Goal: Transaction & Acquisition: Purchase product/service

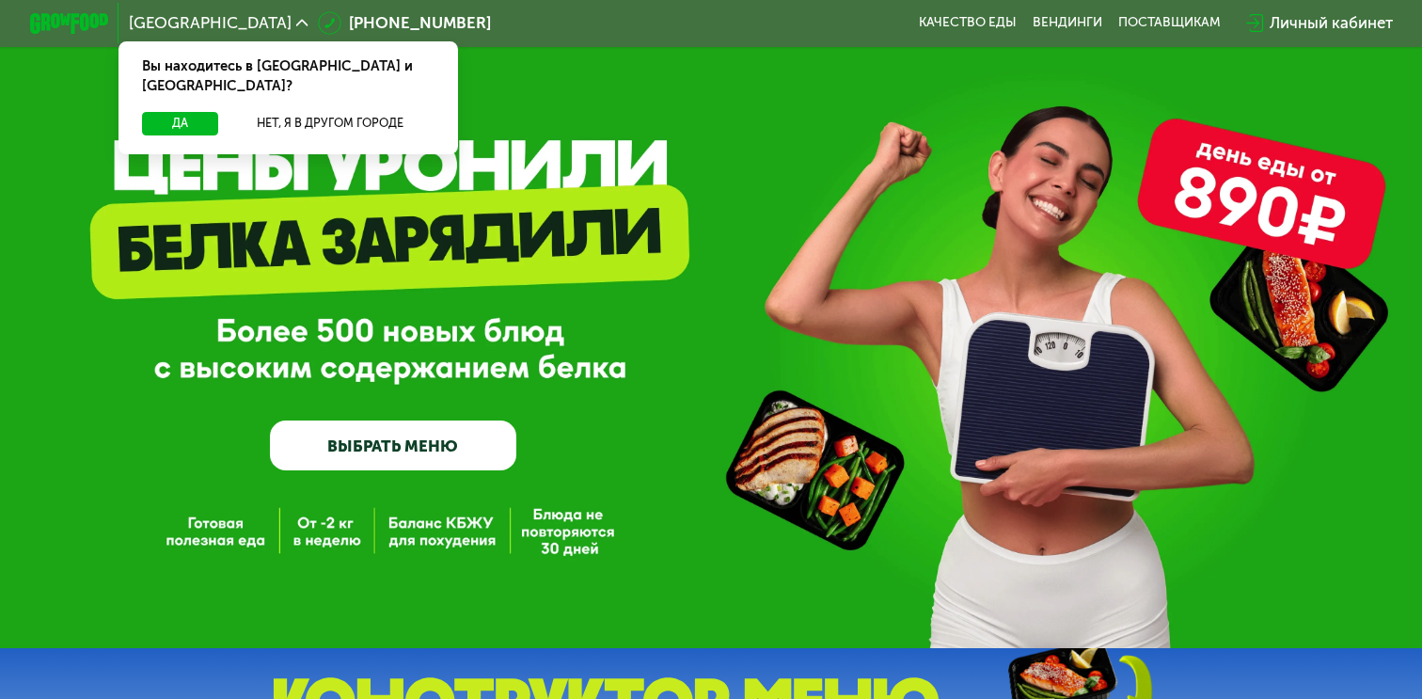
scroll to position [27, 0]
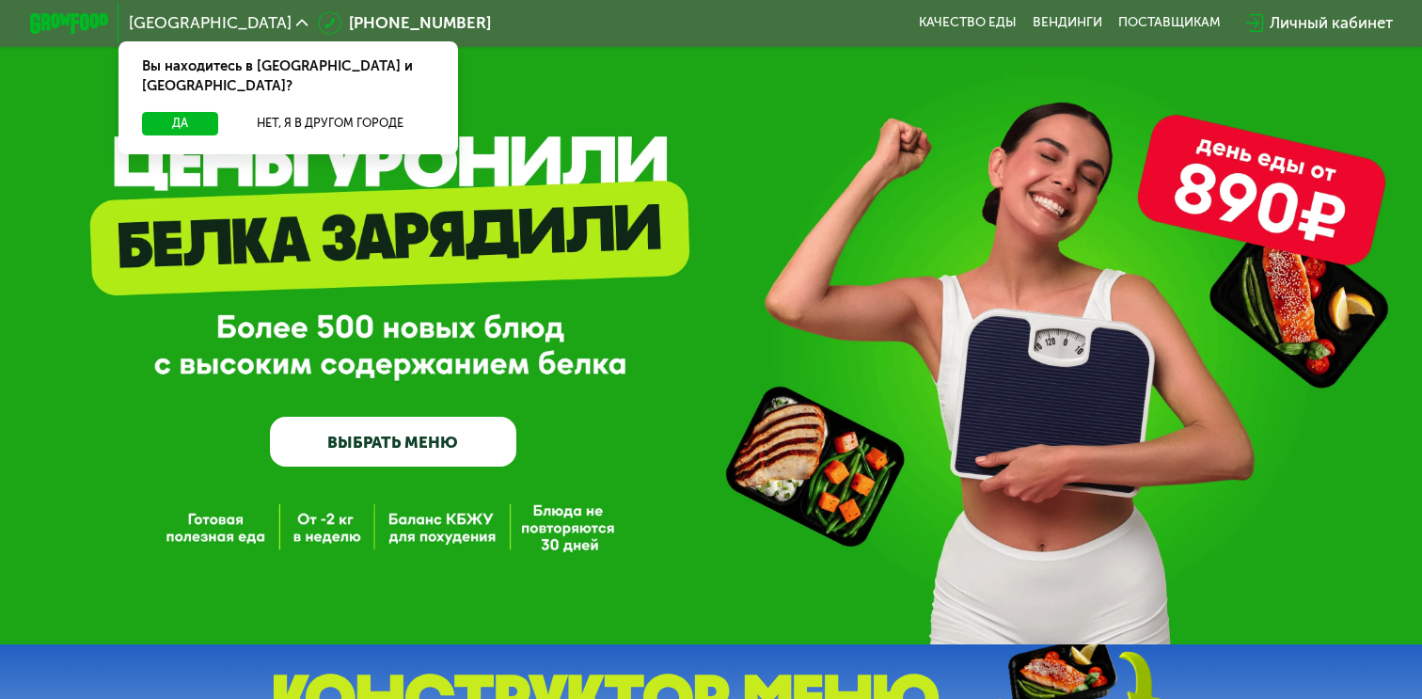
click at [454, 435] on link "ВЫБРАТЬ МЕНЮ" at bounding box center [392, 441] width 245 height 49
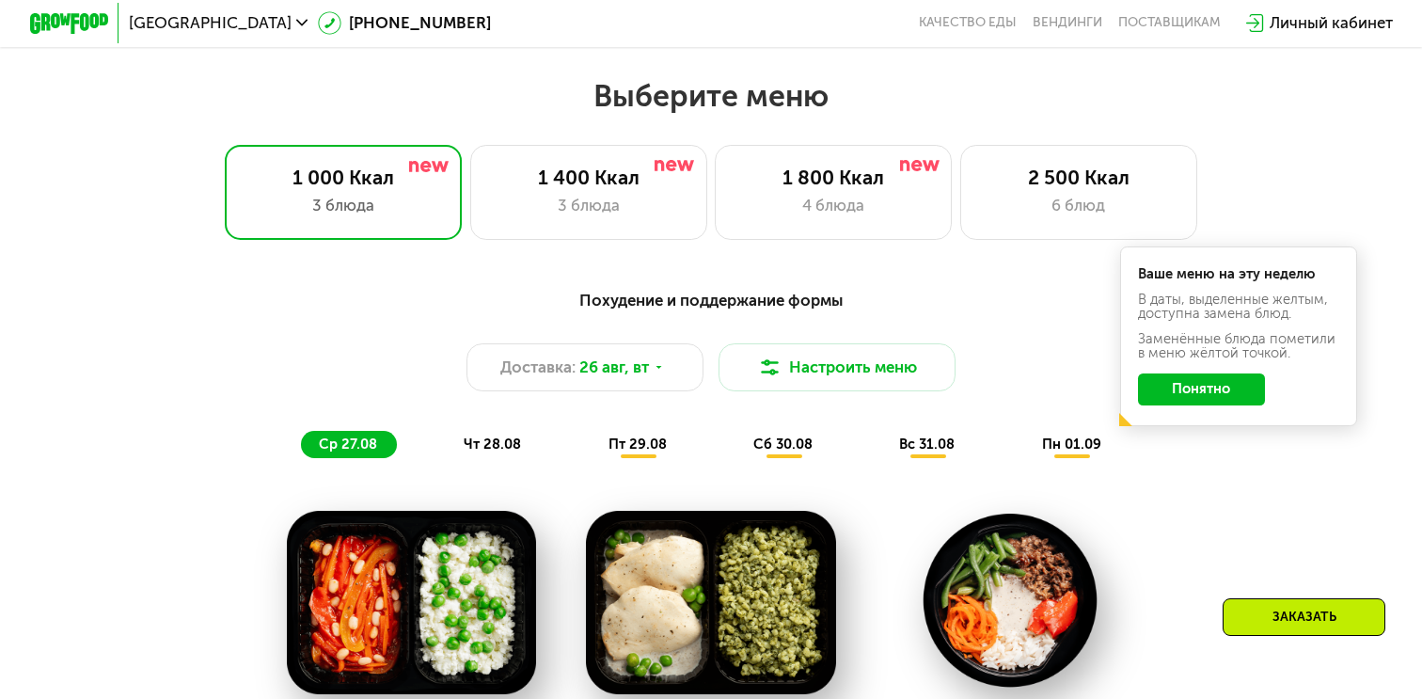
scroll to position [781, 0]
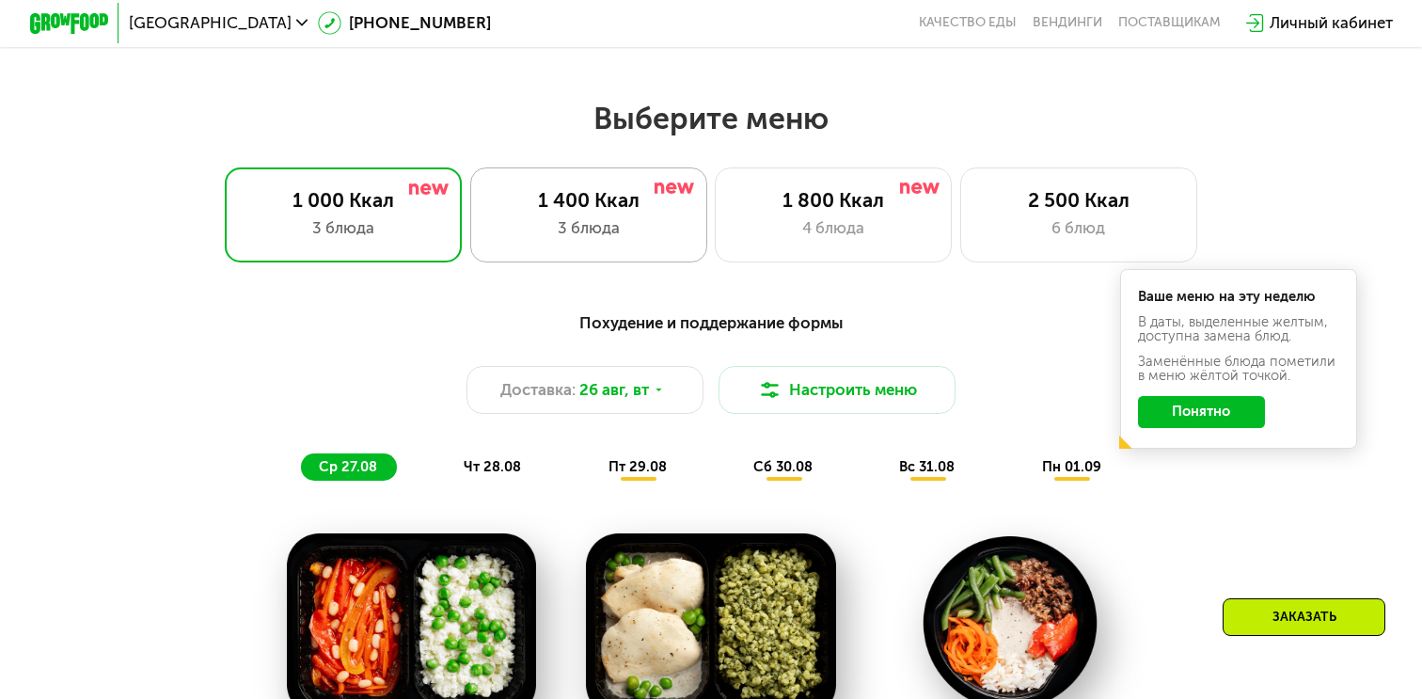
click at [715, 241] on div "1 400 Ккал 3 блюда" at bounding box center [833, 214] width 237 height 95
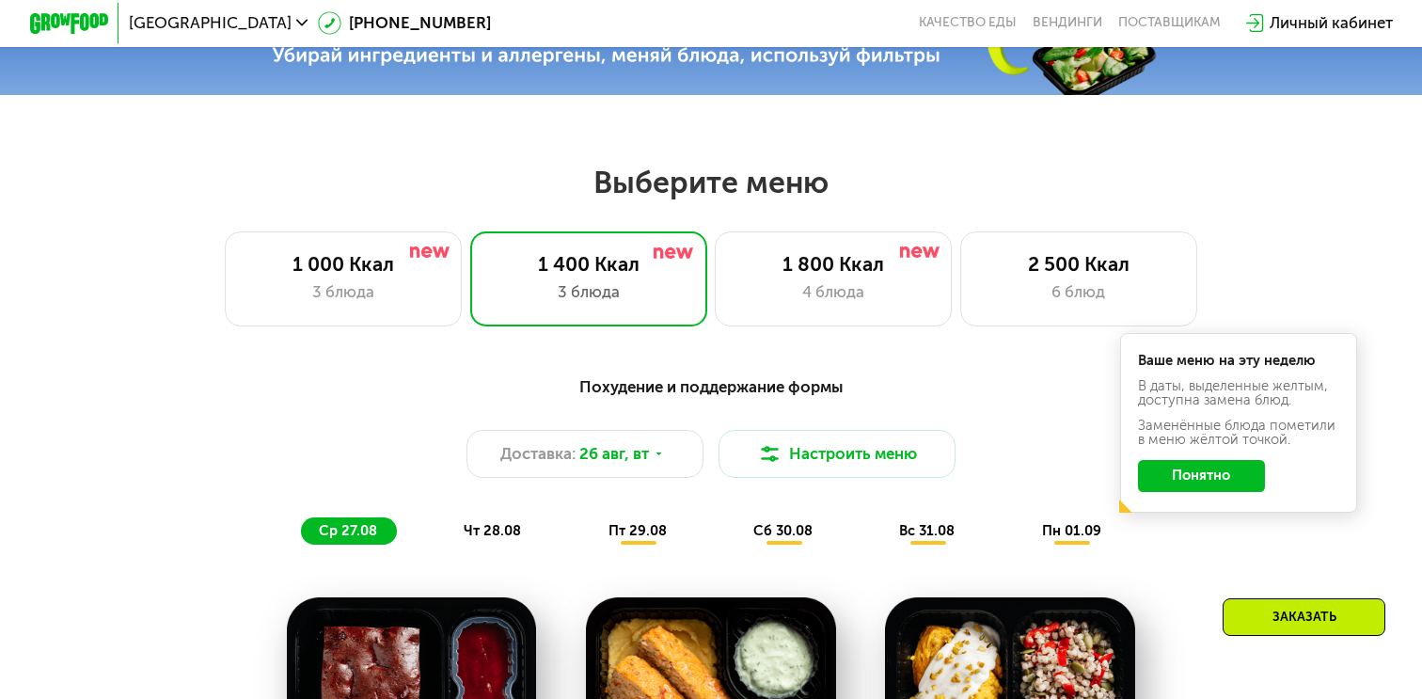
scroll to position [691, 0]
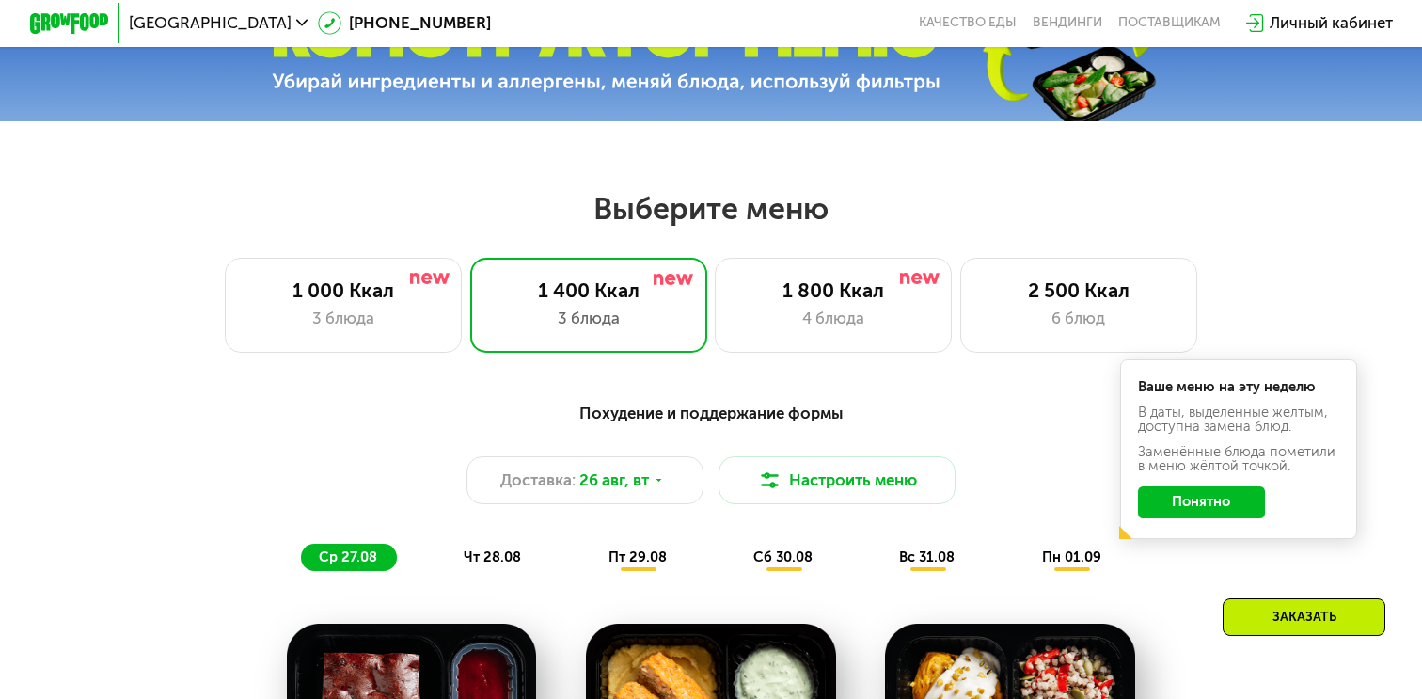
click at [1196, 490] on button "Понятно" at bounding box center [1202, 502] width 128 height 32
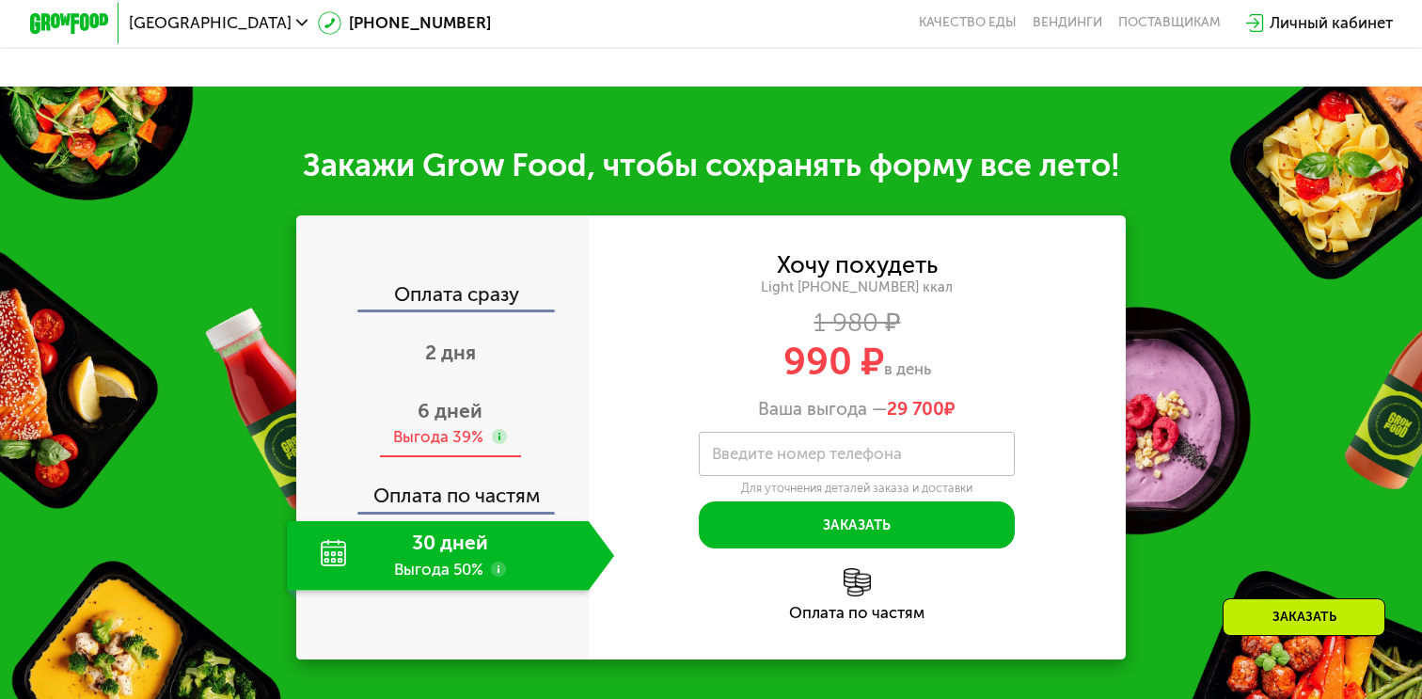
scroll to position [1887, 0]
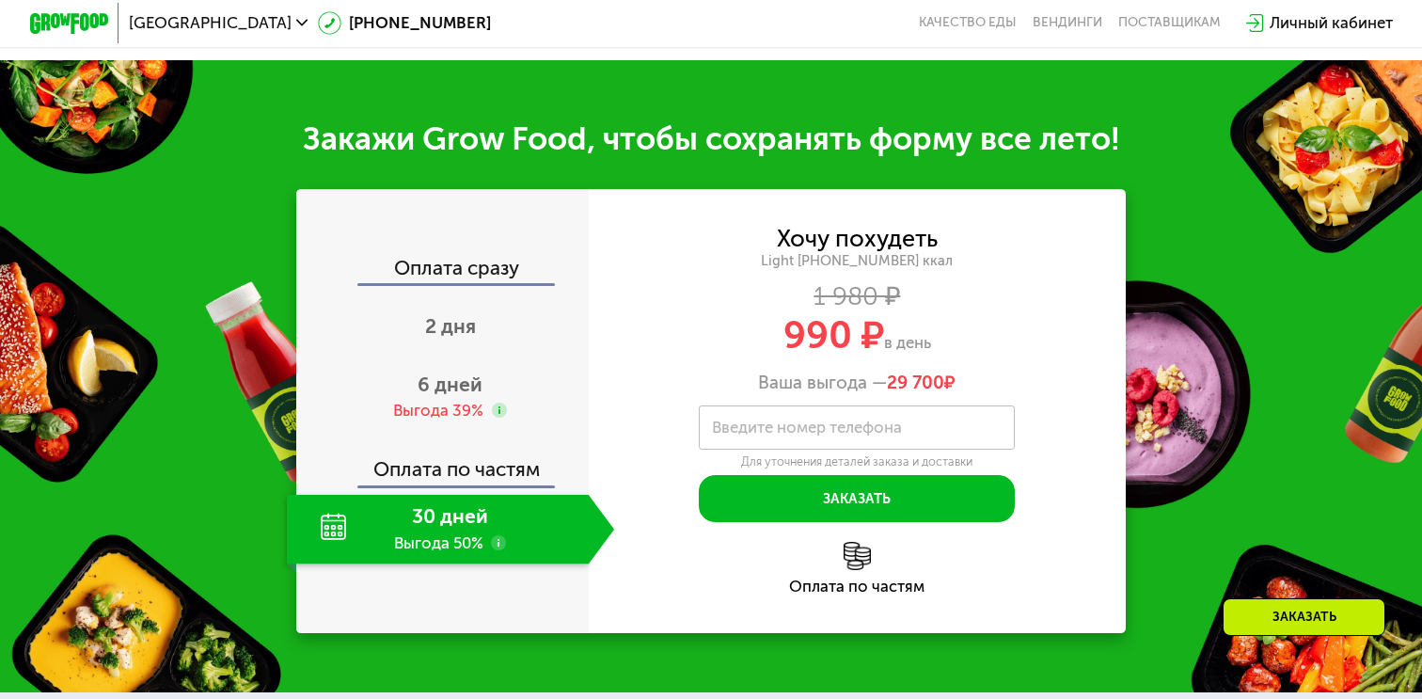
click at [461, 522] on div "30 дней Выгода 50%" at bounding box center [438, 530] width 302 height 70
click at [492, 535] on icon at bounding box center [499, 543] width 16 height 16
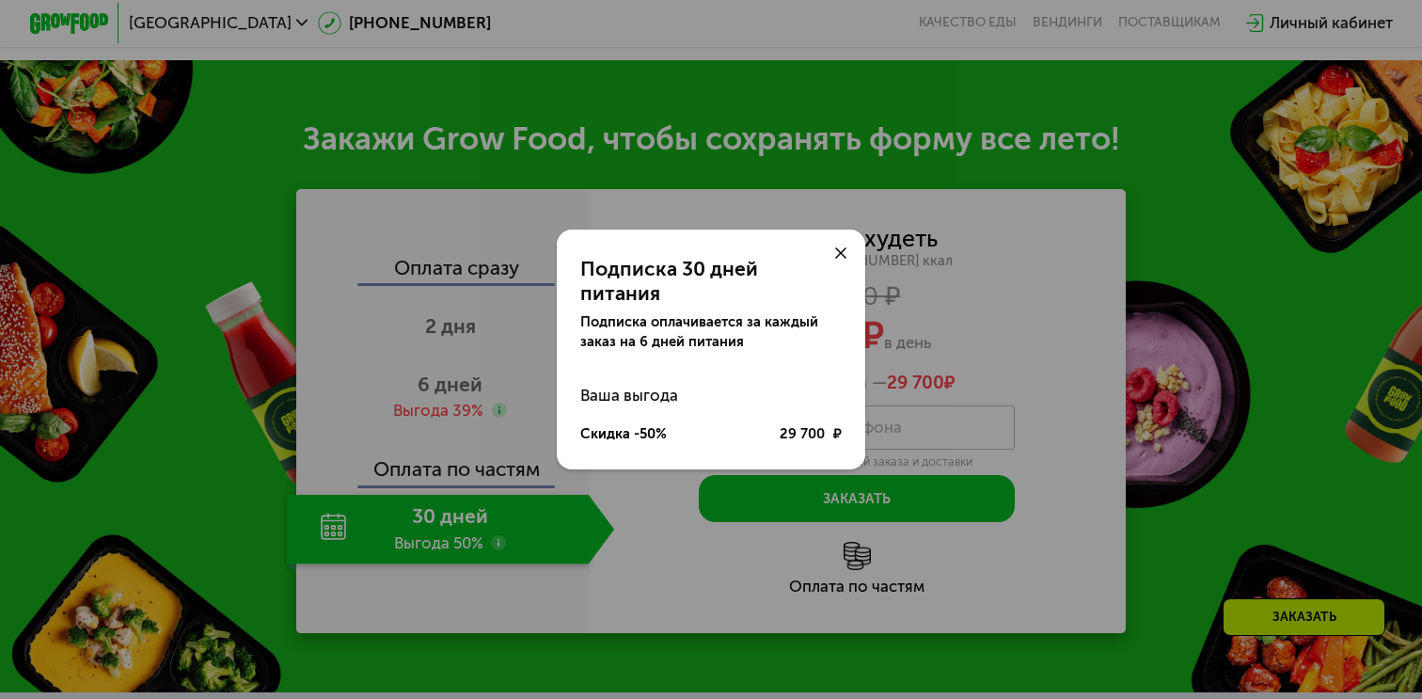
click at [523, 368] on div "Подписка 30 дней питания Подписка оплачивается за каждый заказ на 6 дней питани…" at bounding box center [711, 349] width 1422 height 699
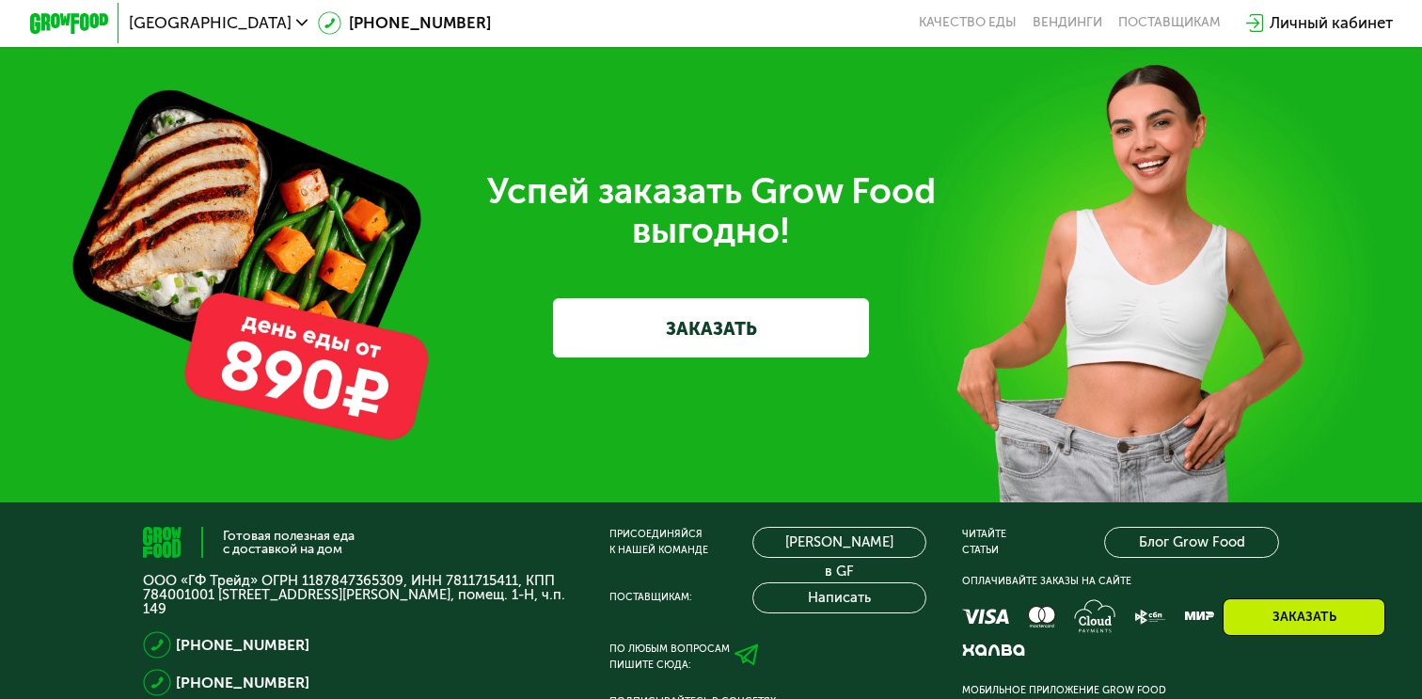
scroll to position [5645, 0]
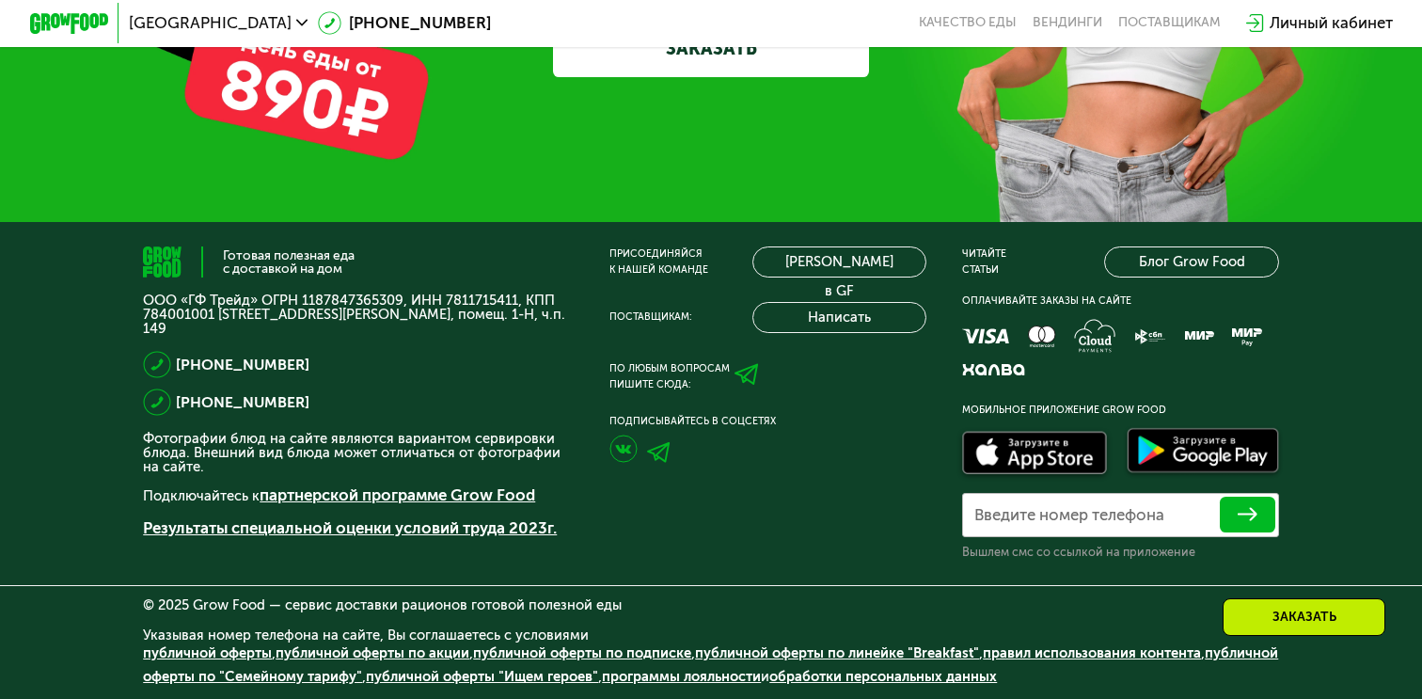
click at [716, 437] on div at bounding box center [767, 452] width 317 height 45
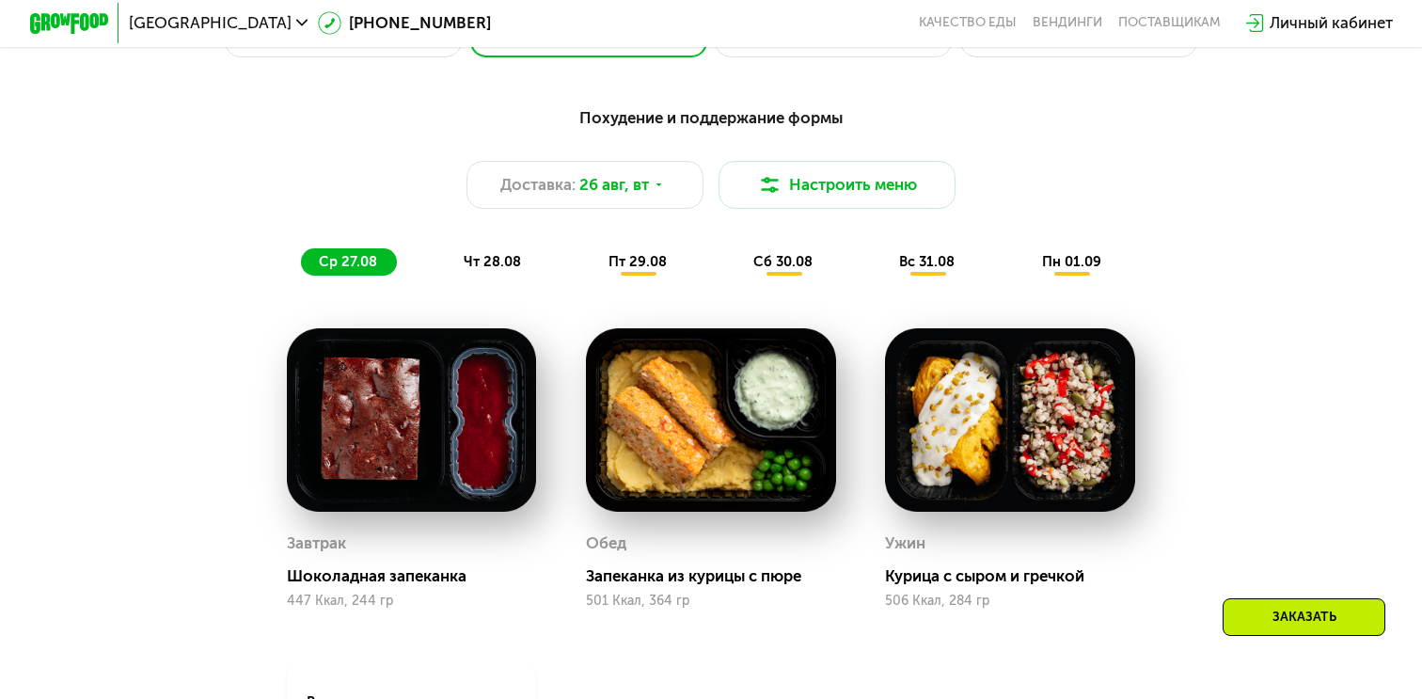
scroll to position [957, 0]
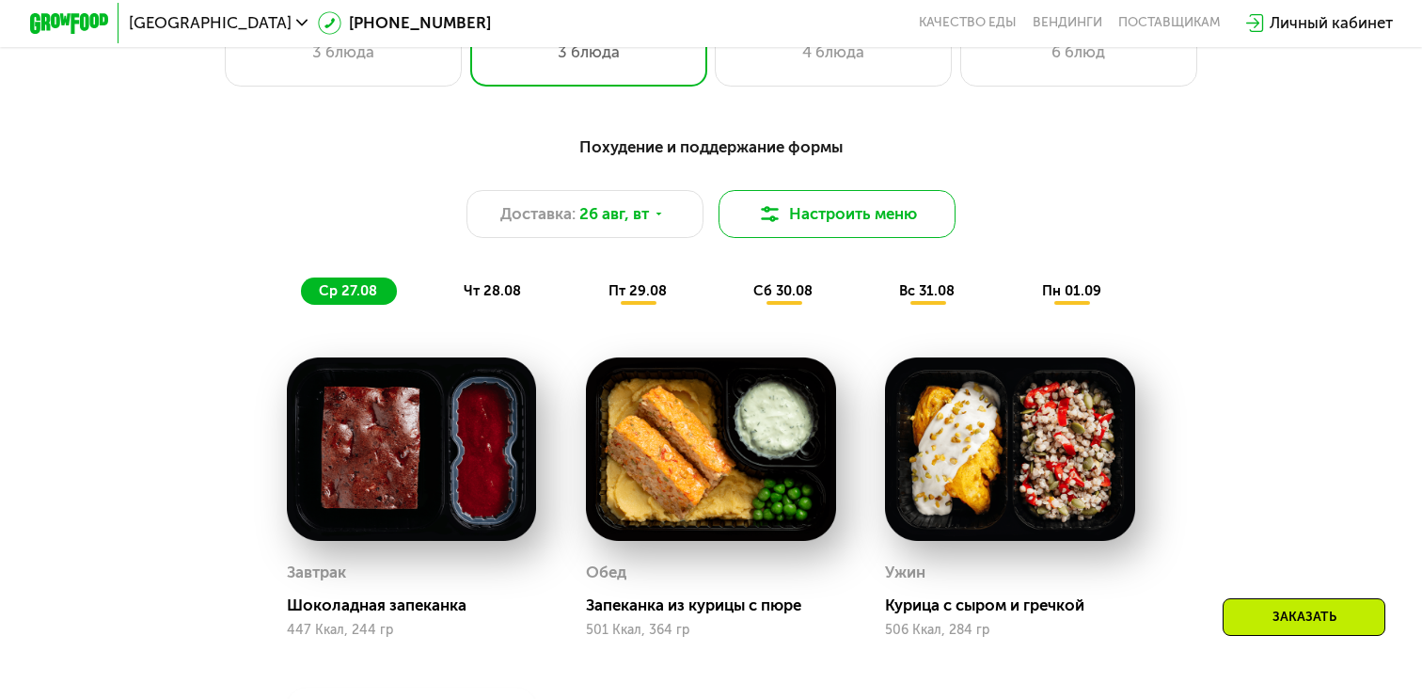
click at [765, 230] on button "Настроить меню" at bounding box center [836, 213] width 237 height 47
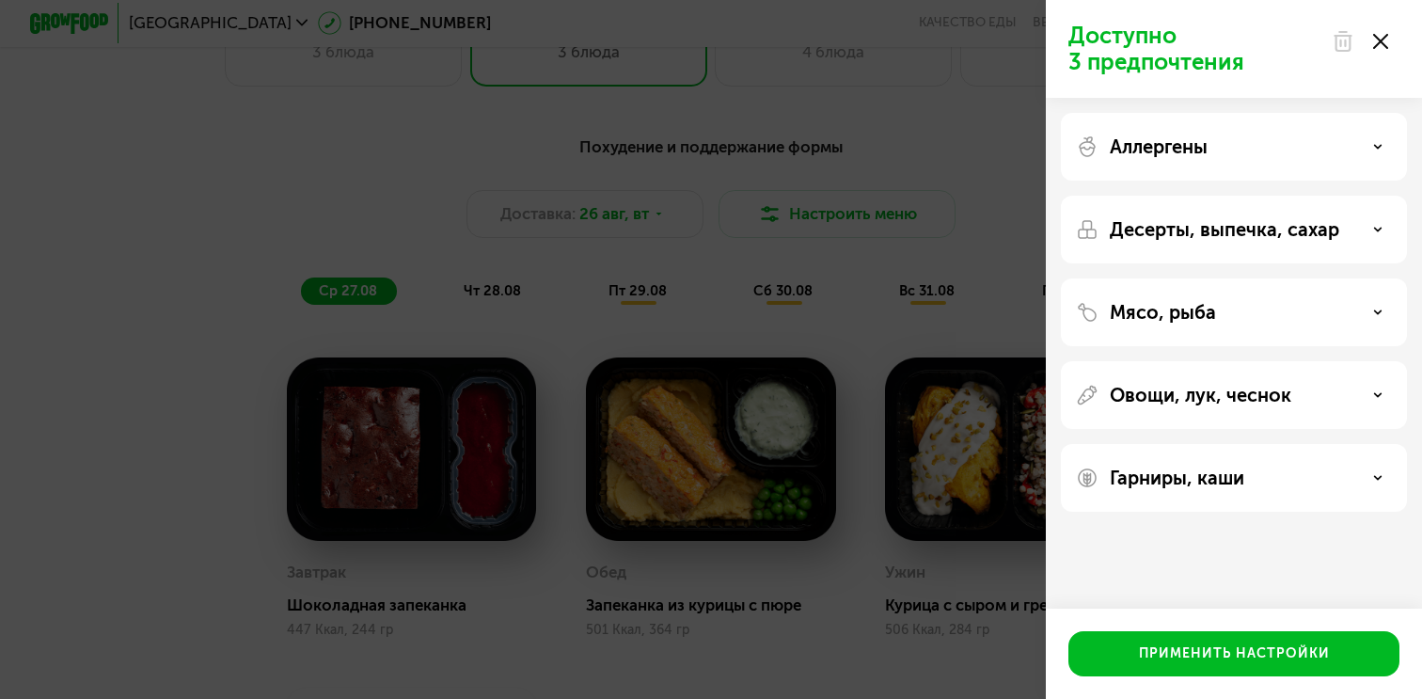
click at [1134, 278] on div "Десерты, выпечка, сахар" at bounding box center [1234, 312] width 346 height 68
click at [1235, 220] on p "Десерты, выпечка, сахар" at bounding box center [1223, 229] width 229 height 23
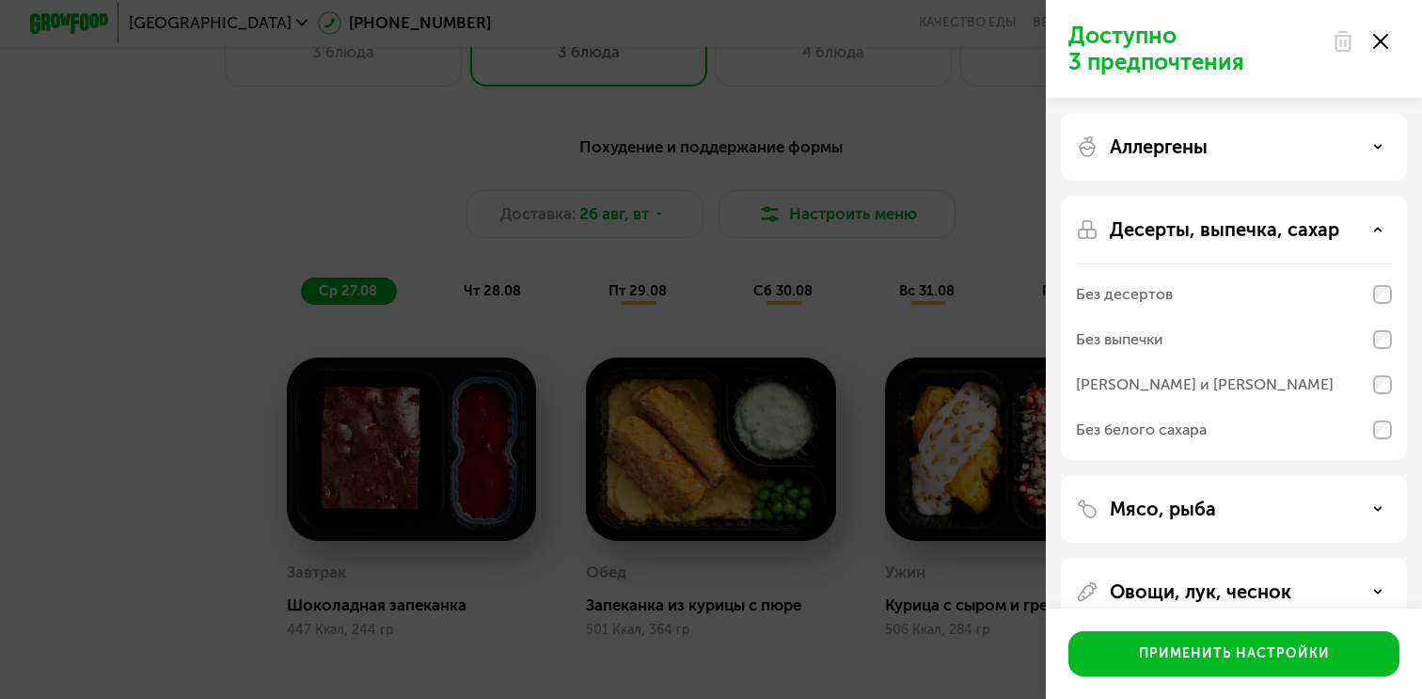
click at [1214, 420] on div "Без белого сахара" at bounding box center [1234, 429] width 316 height 45
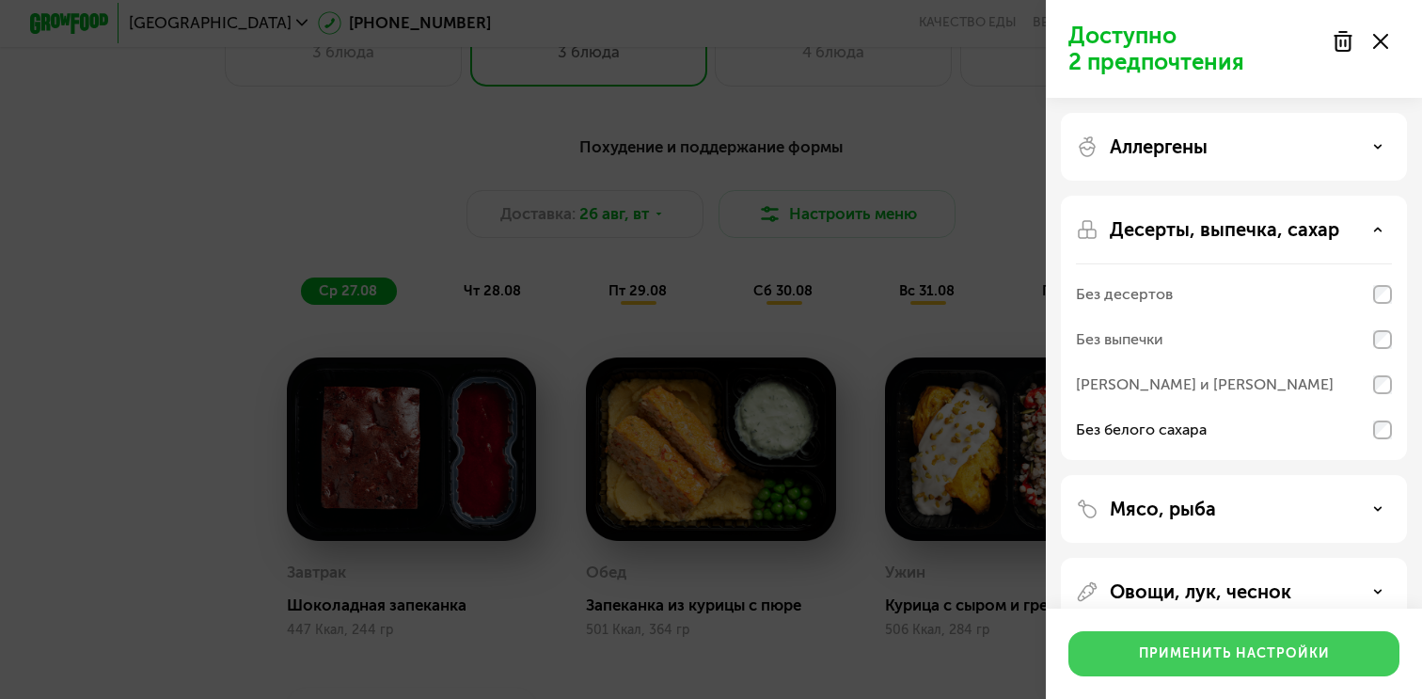
click at [1172, 648] on div "Применить настройки" at bounding box center [1234, 653] width 191 height 19
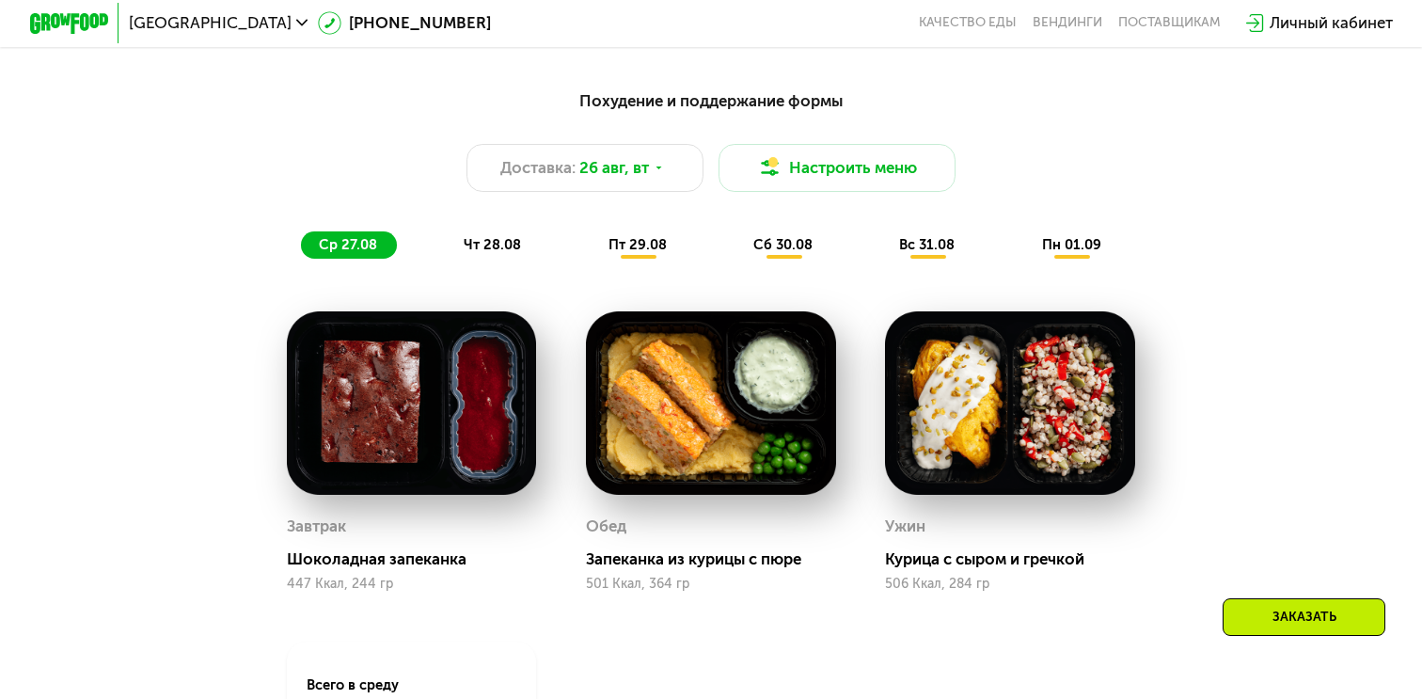
scroll to position [1010, 0]
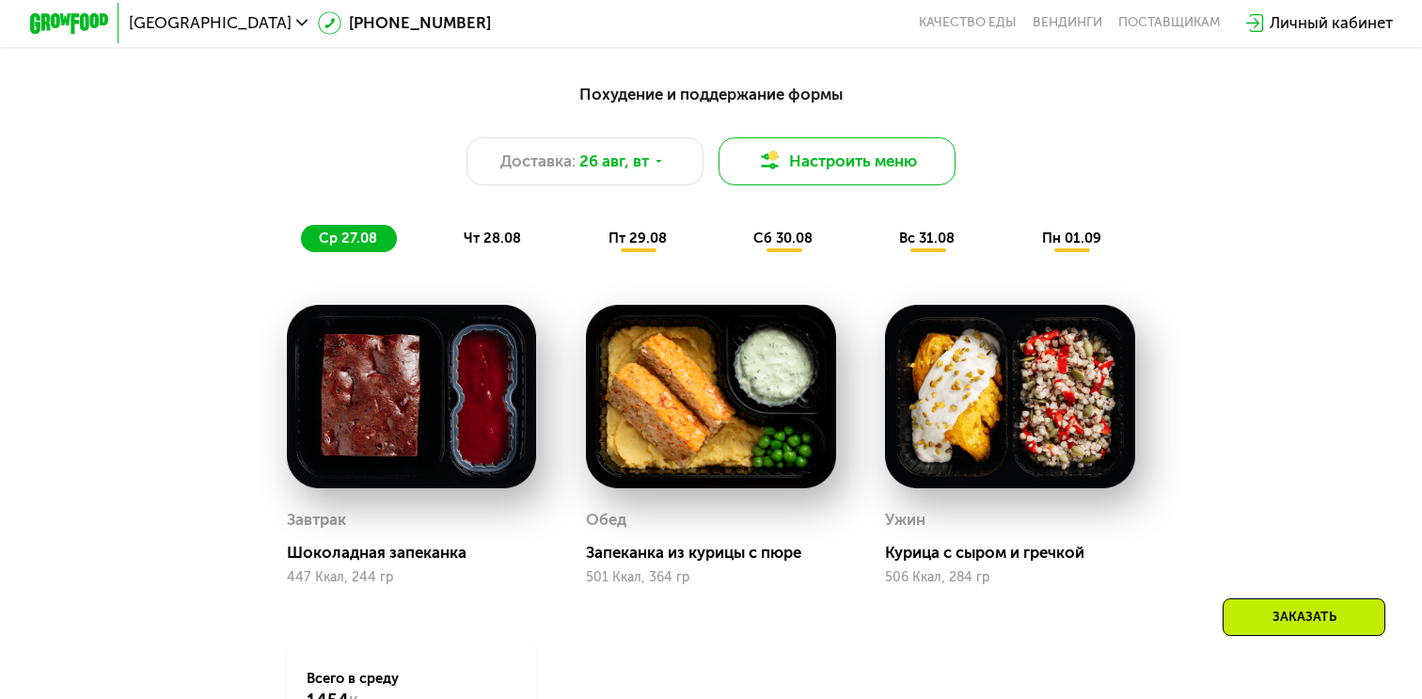
click at [851, 164] on button "Настроить меню" at bounding box center [836, 160] width 237 height 47
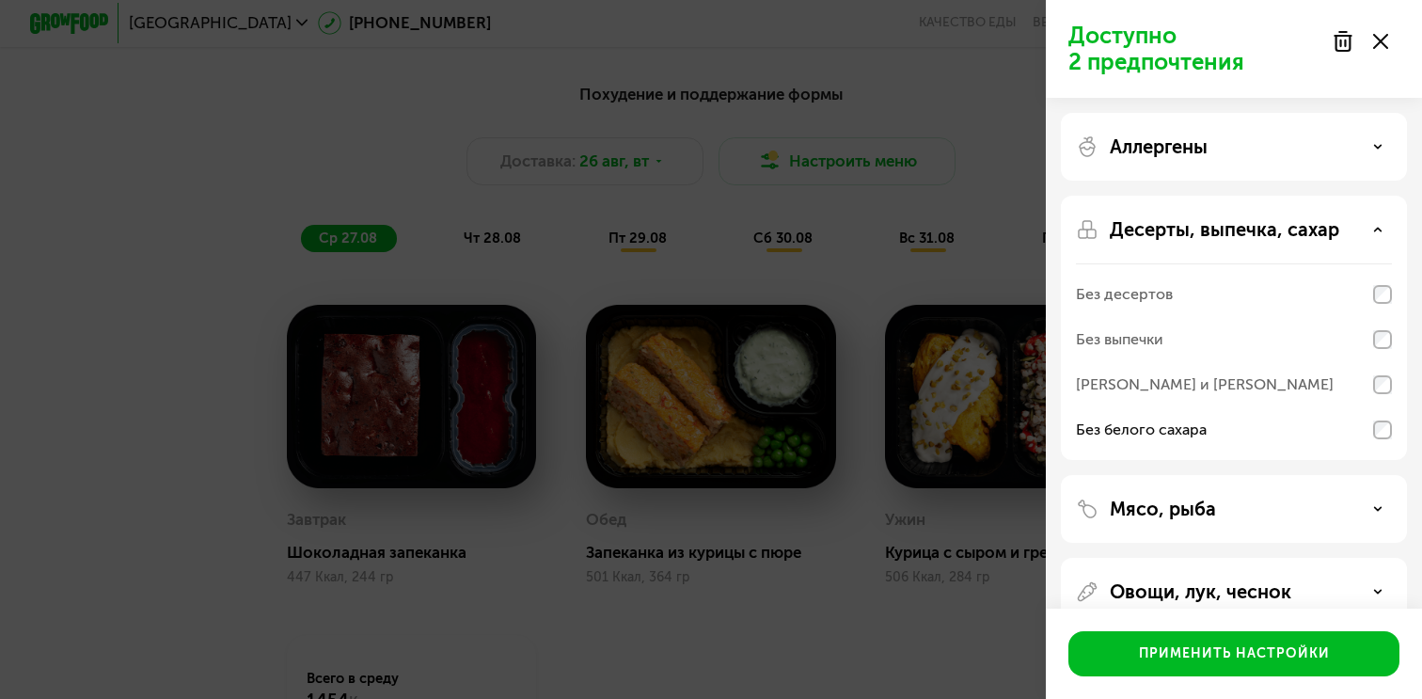
click at [1173, 380] on div "[PERSON_NAME] и [PERSON_NAME]" at bounding box center [1205, 384] width 258 height 23
click at [1193, 362] on div "Без выпечки" at bounding box center [1234, 384] width 316 height 45
click at [1205, 317] on div "Без десертов" at bounding box center [1234, 339] width 316 height 45
click at [1209, 317] on div "Без десертов" at bounding box center [1234, 339] width 316 height 45
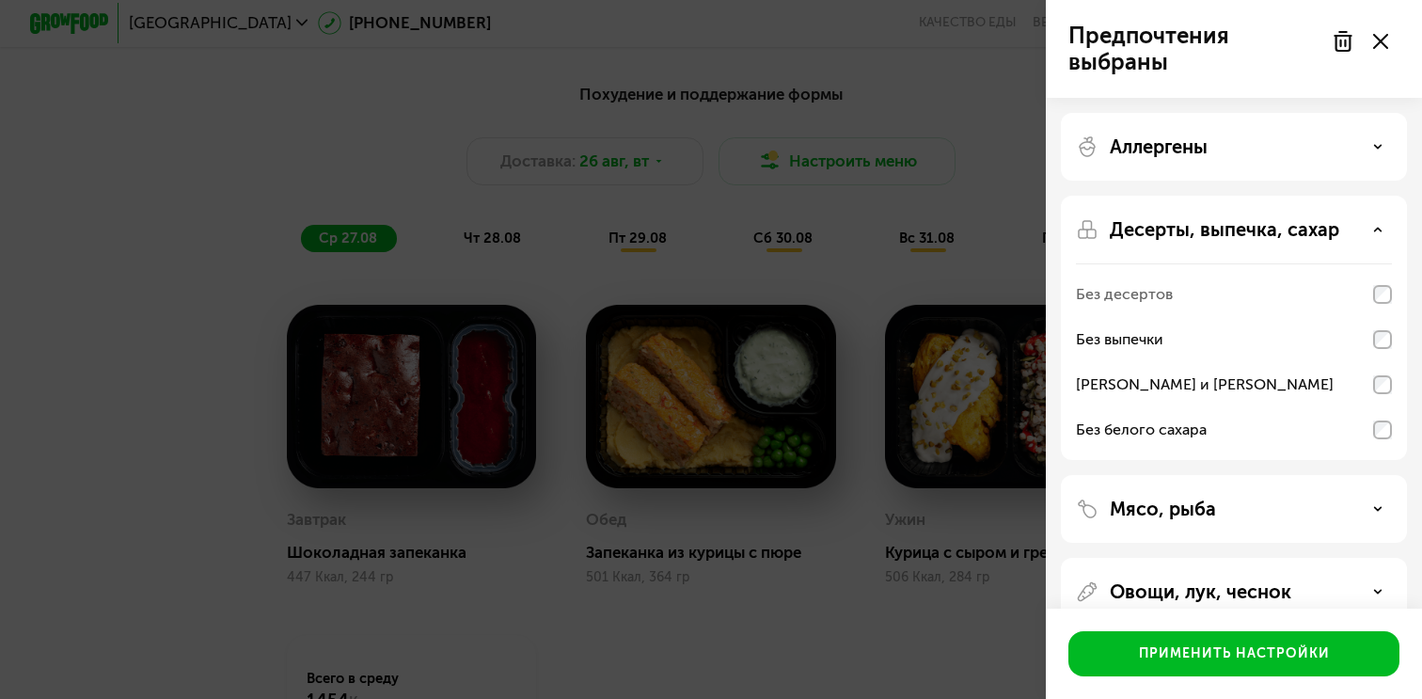
click at [1296, 362] on div "Без выпечки" at bounding box center [1234, 384] width 316 height 45
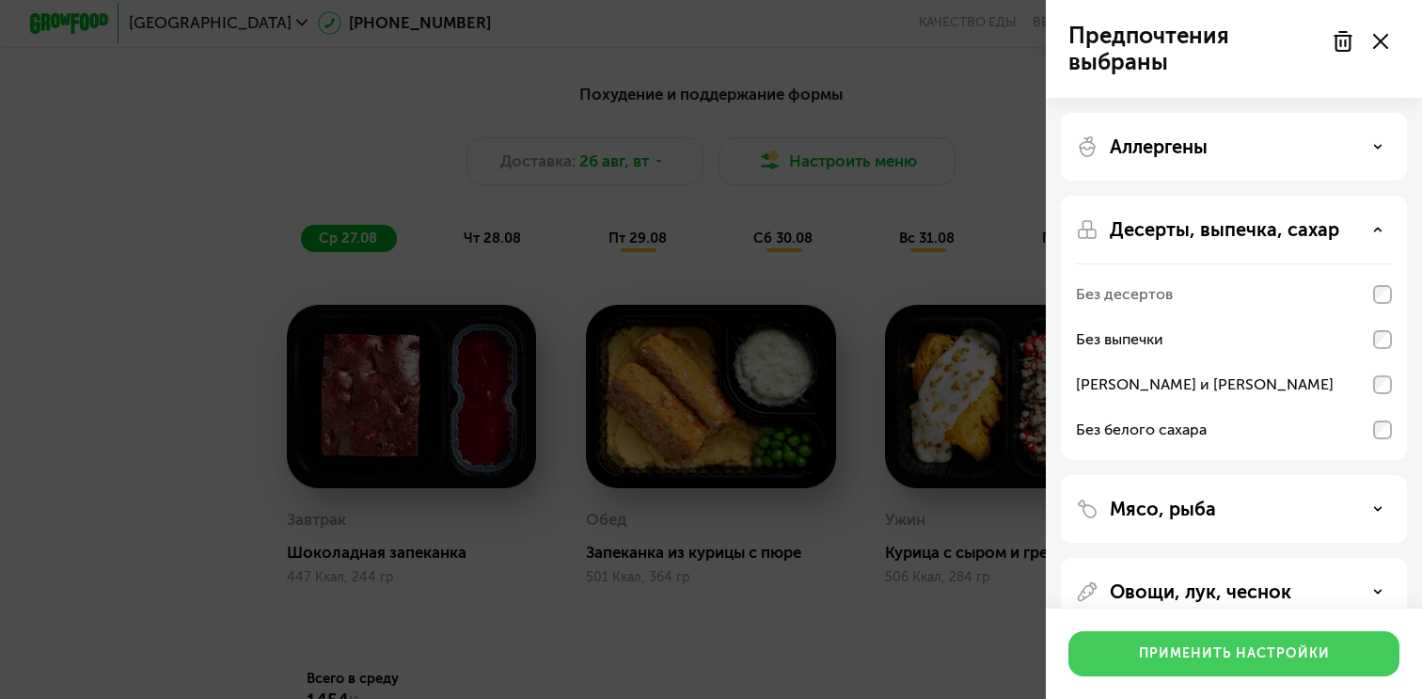
click at [1147, 646] on div "Применить настройки" at bounding box center [1234, 653] width 191 height 19
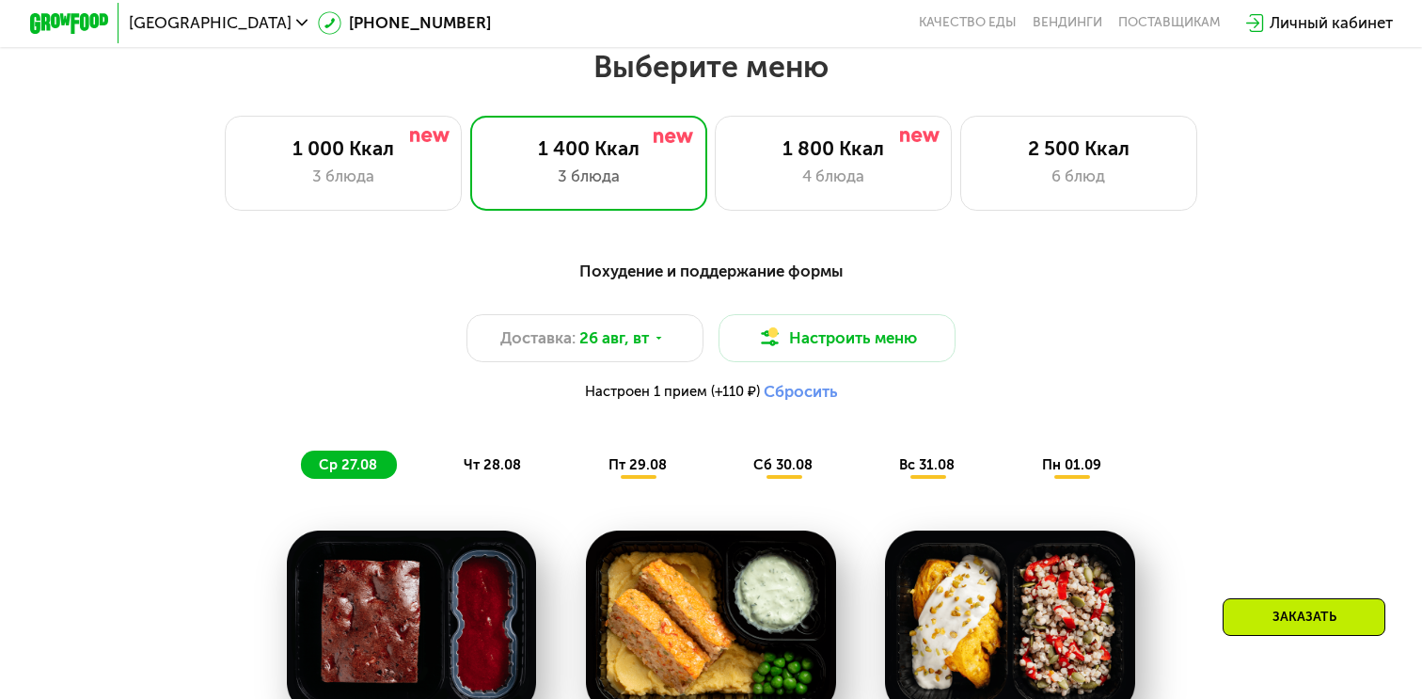
scroll to position [812, 0]
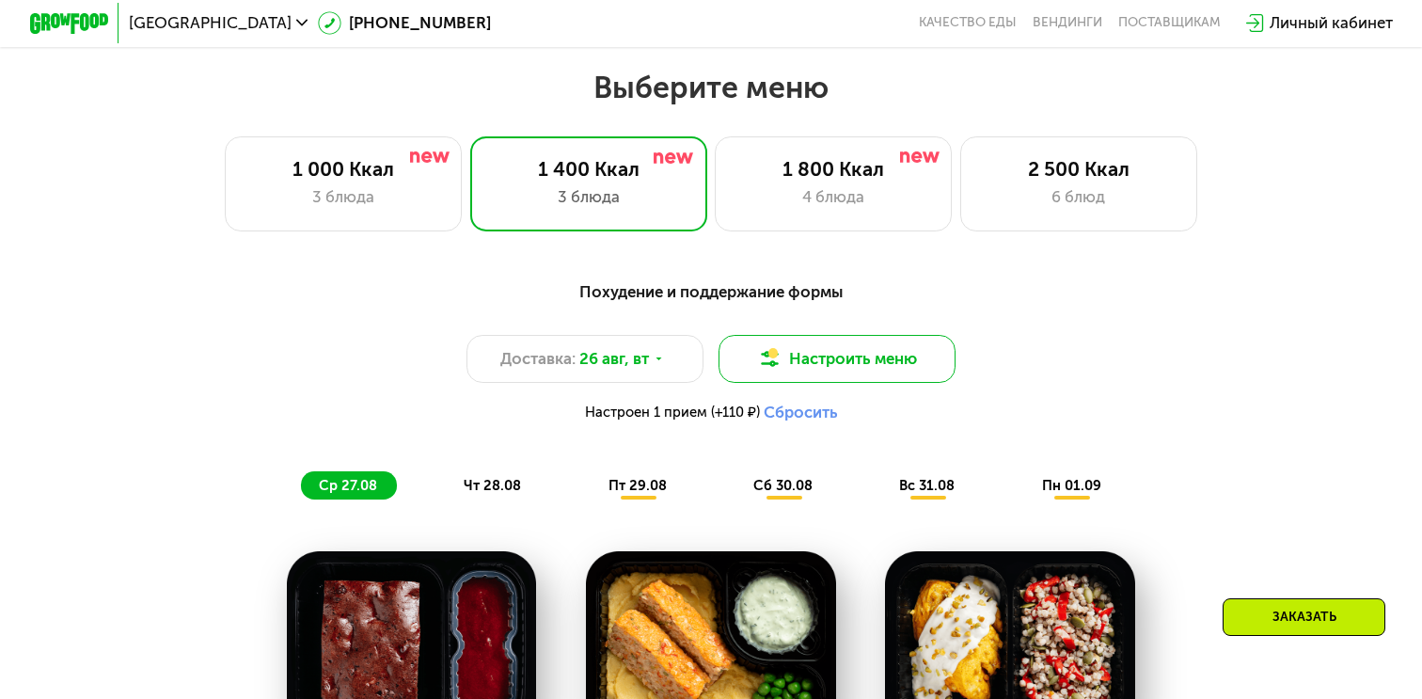
click at [775, 368] on img at bounding box center [770, 359] width 24 height 24
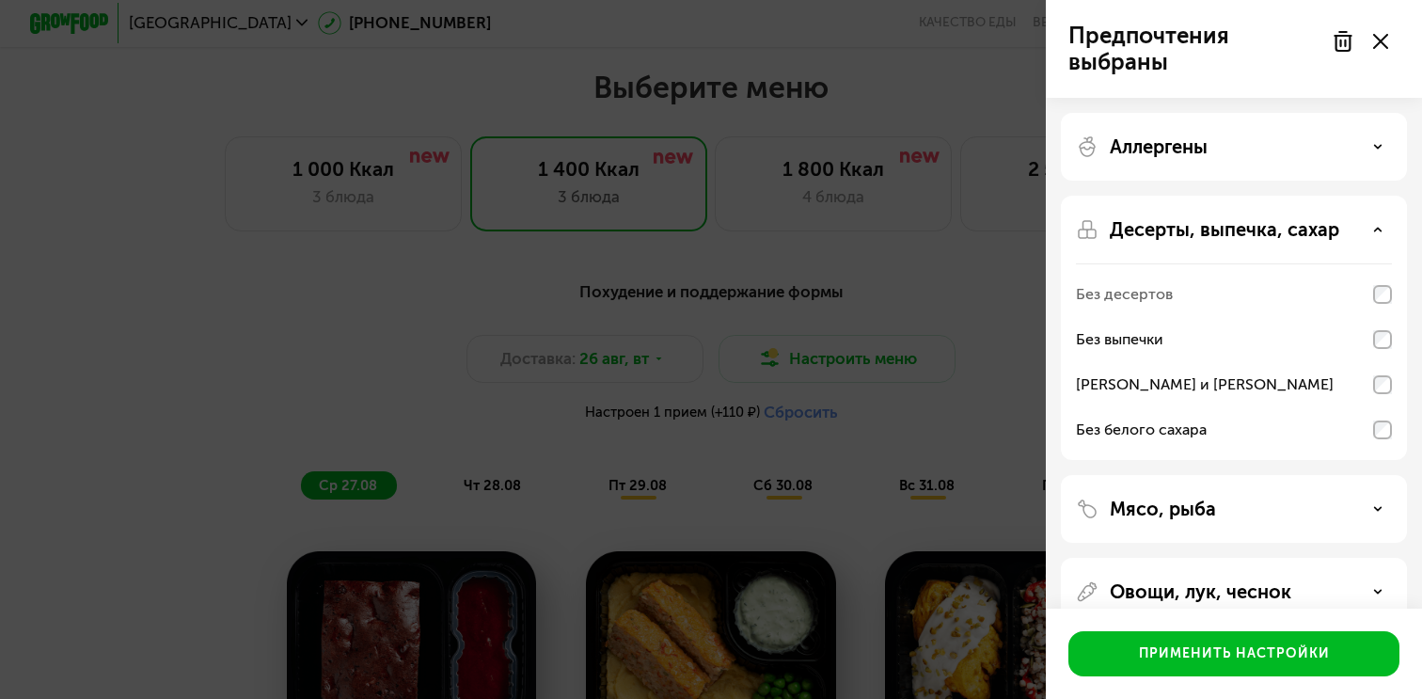
click at [1360, 362] on div "Без выпечки" at bounding box center [1234, 384] width 316 height 45
click at [1335, 407] on div "[PERSON_NAME] и [PERSON_NAME]" at bounding box center [1234, 429] width 316 height 45
click at [1303, 409] on div "Без белого сахара" at bounding box center [1234, 429] width 316 height 45
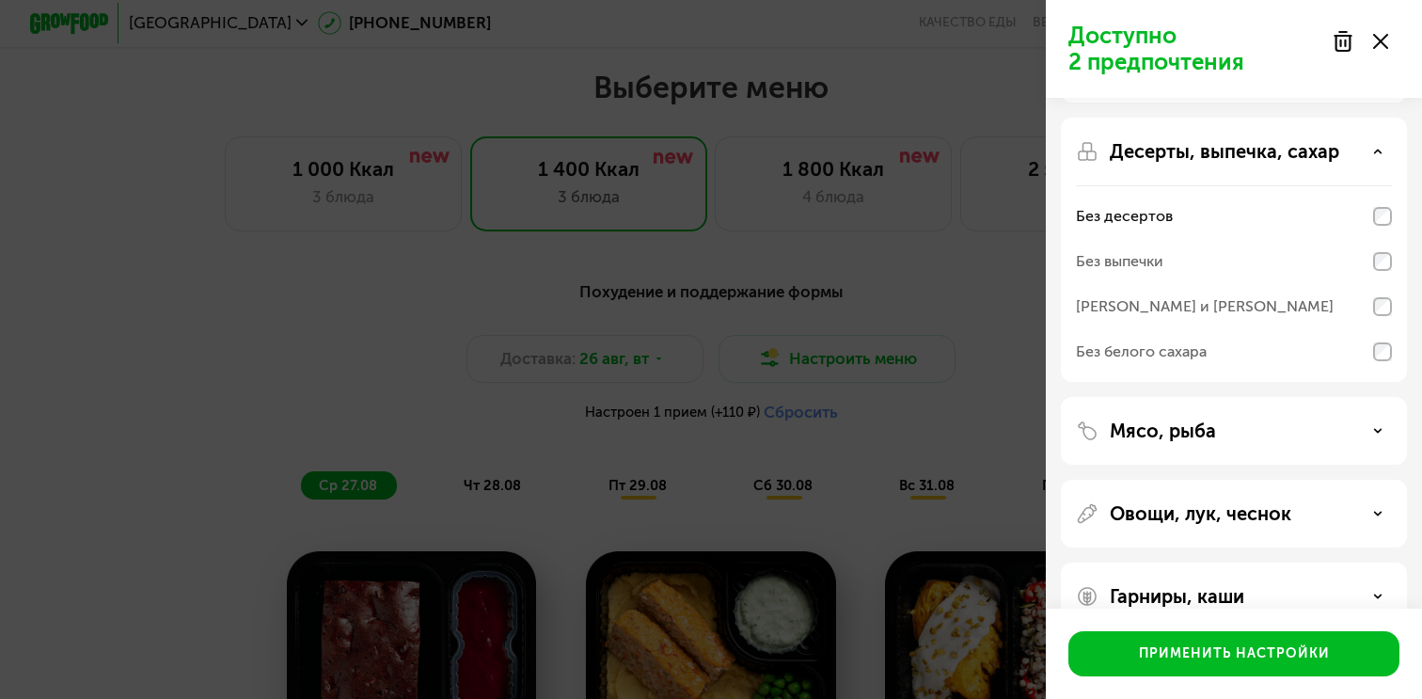
scroll to position [118, 0]
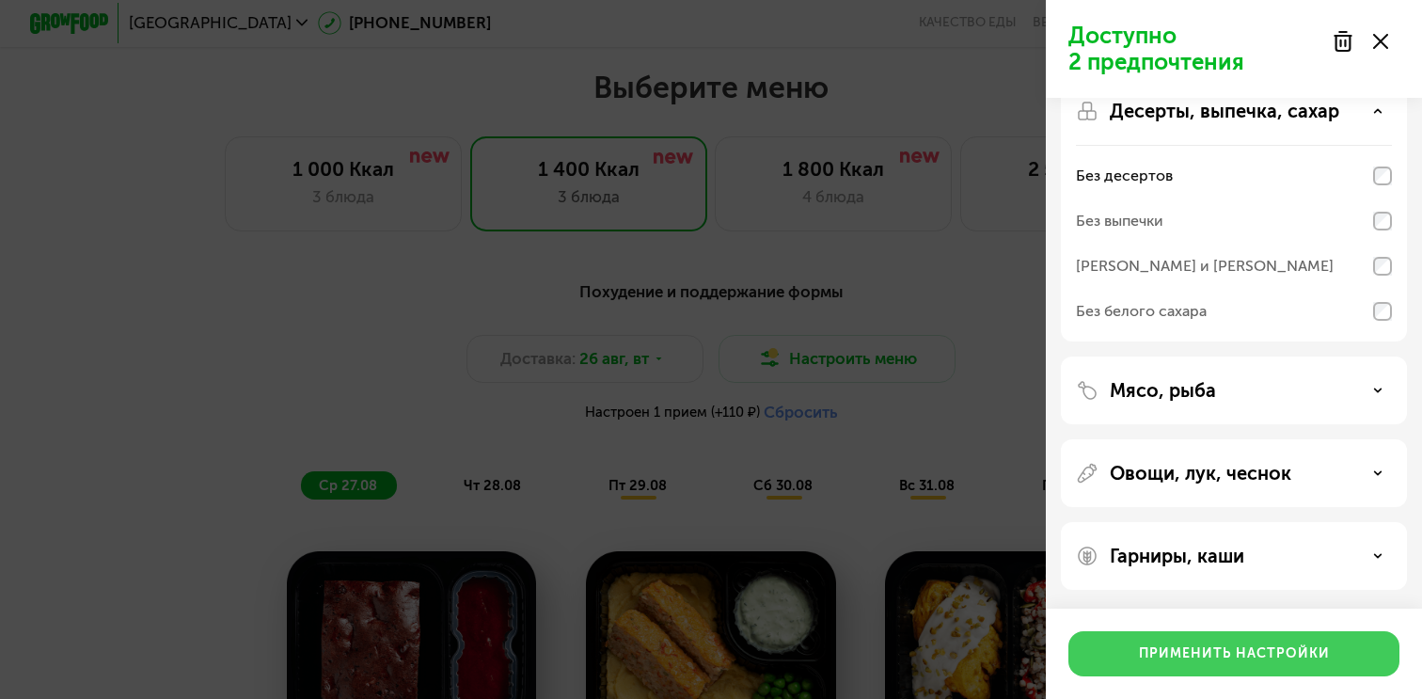
click at [1173, 669] on button "Применить настройки" at bounding box center [1233, 653] width 331 height 45
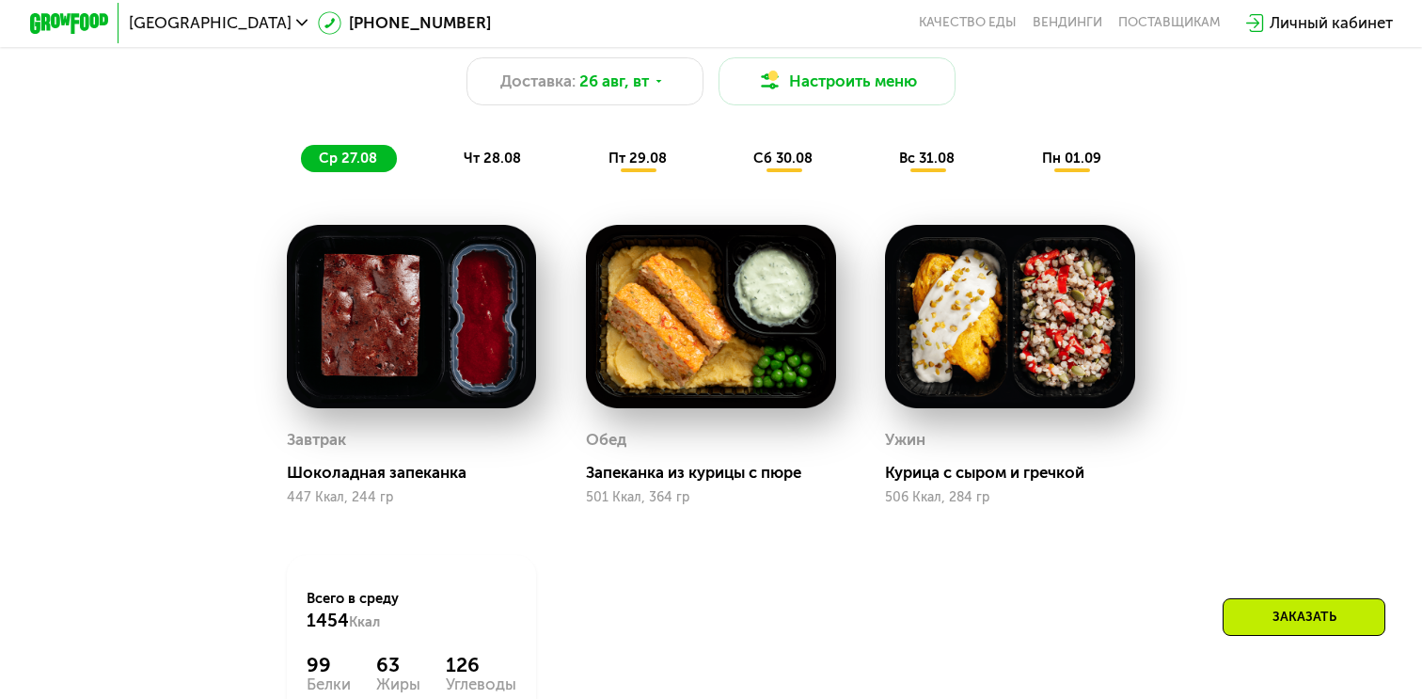
scroll to position [1117, 0]
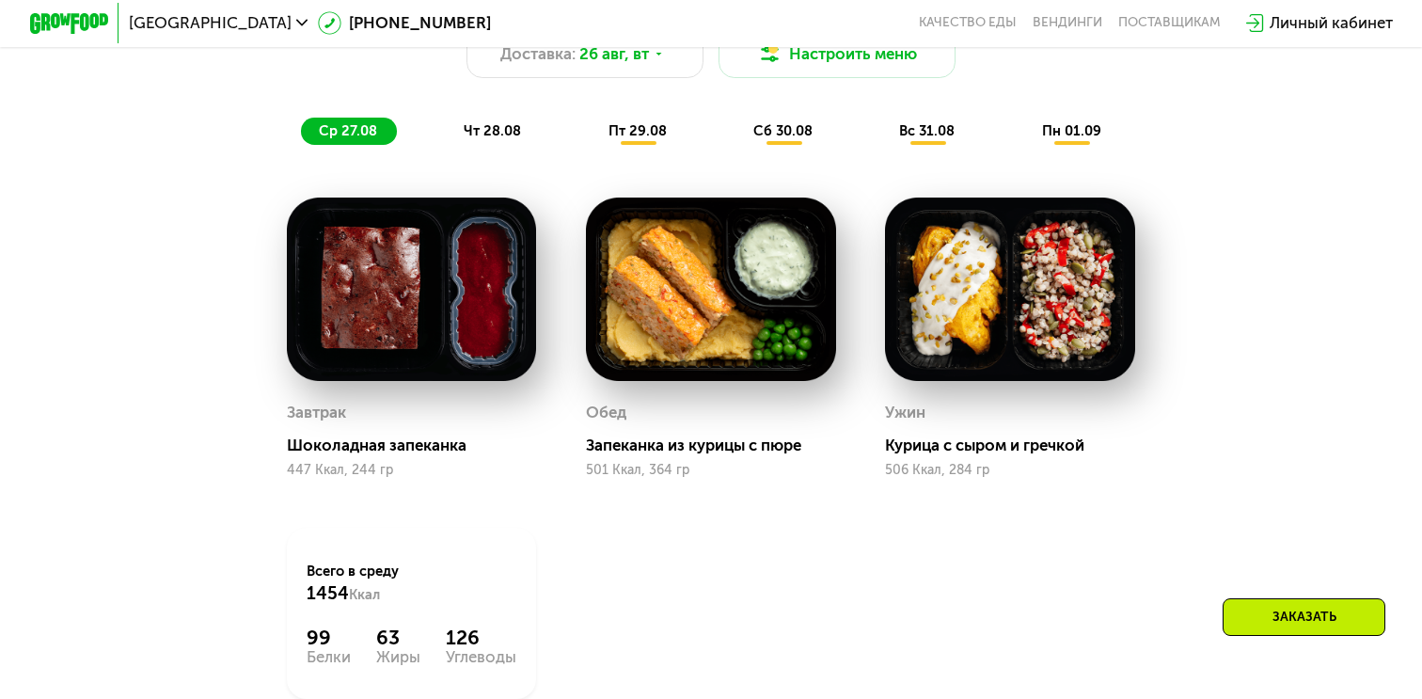
click at [490, 127] on span "чт 28.08" at bounding box center [492, 130] width 57 height 17
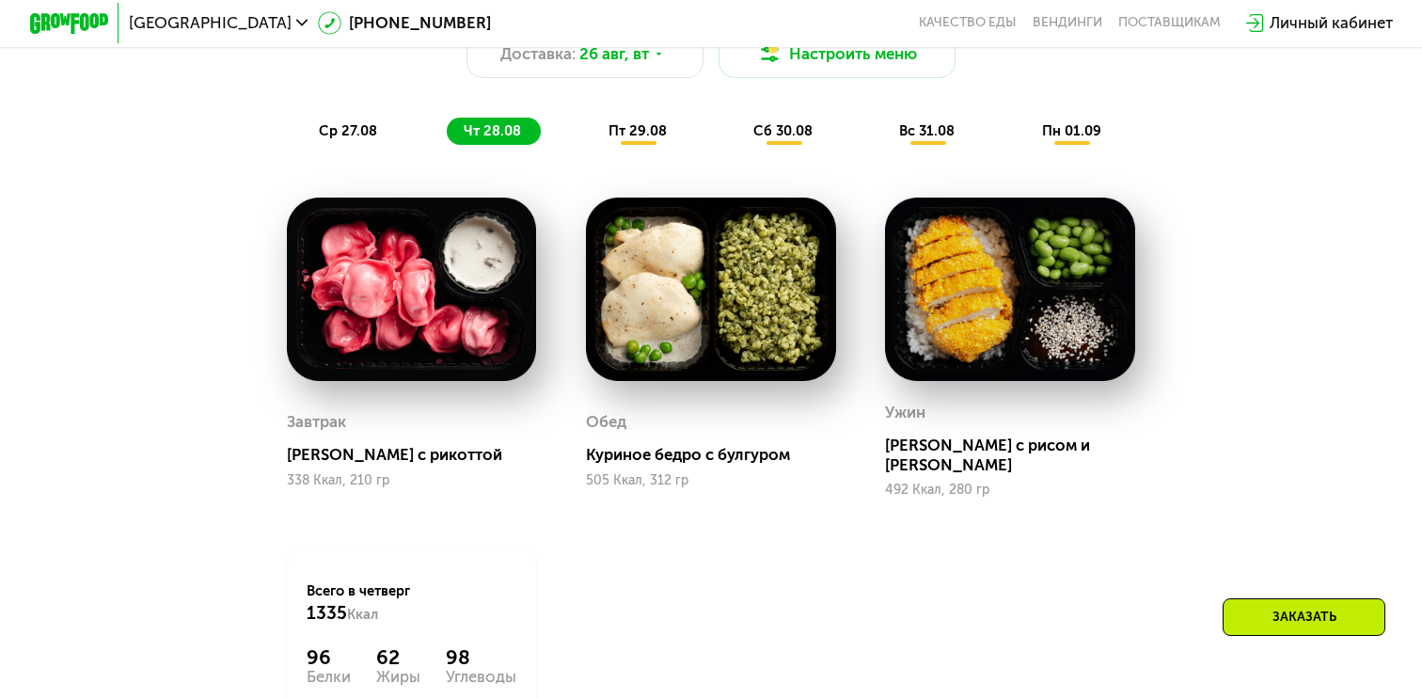
click at [735, 141] on div "пт 29.08" at bounding box center [783, 131] width 97 height 27
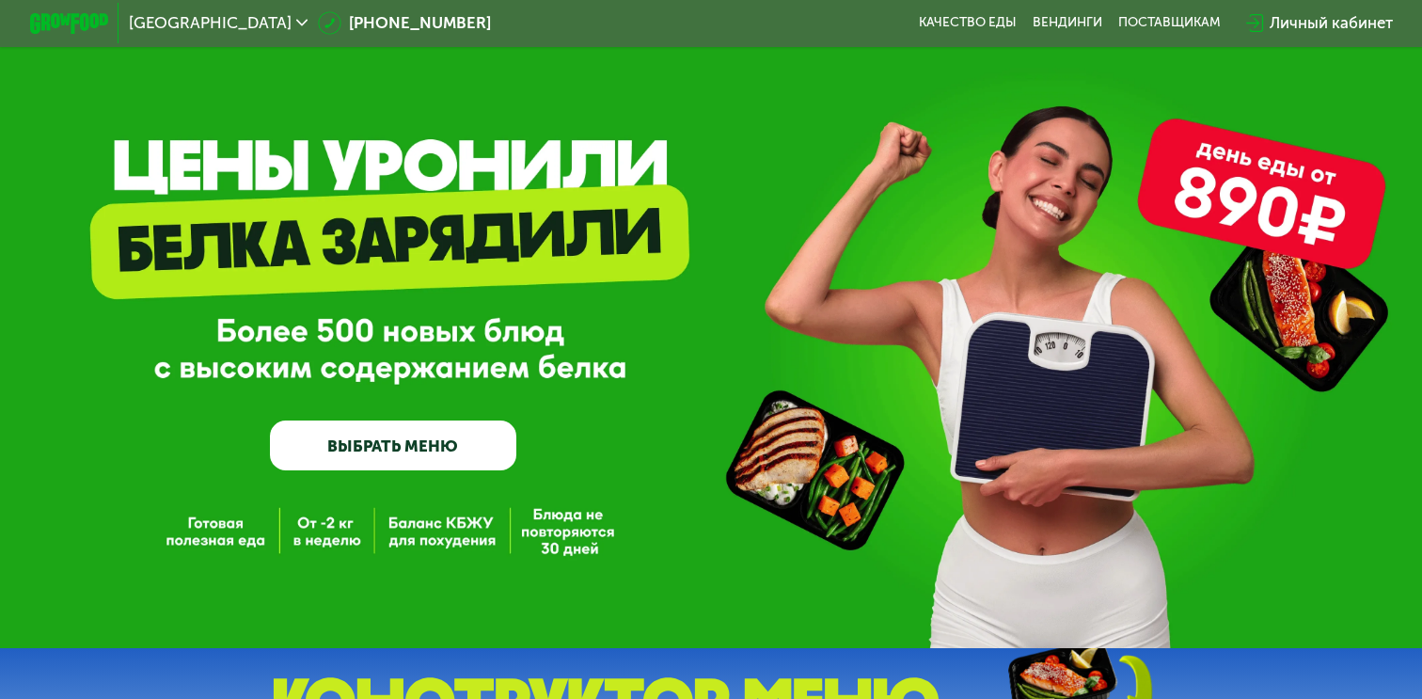
scroll to position [0, 0]
